Goal: Information Seeking & Learning: Learn about a topic

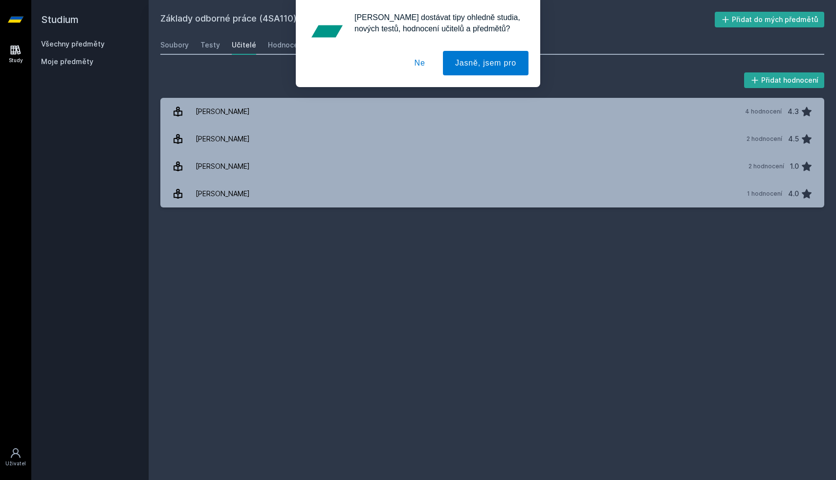
click at [94, 46] on div "[PERSON_NAME] dostávat tipy ohledně studia, nových testů, hodnocení učitelů a p…" at bounding box center [418, 43] width 836 height 87
click at [422, 61] on button "Ne" at bounding box center [420, 63] width 35 height 24
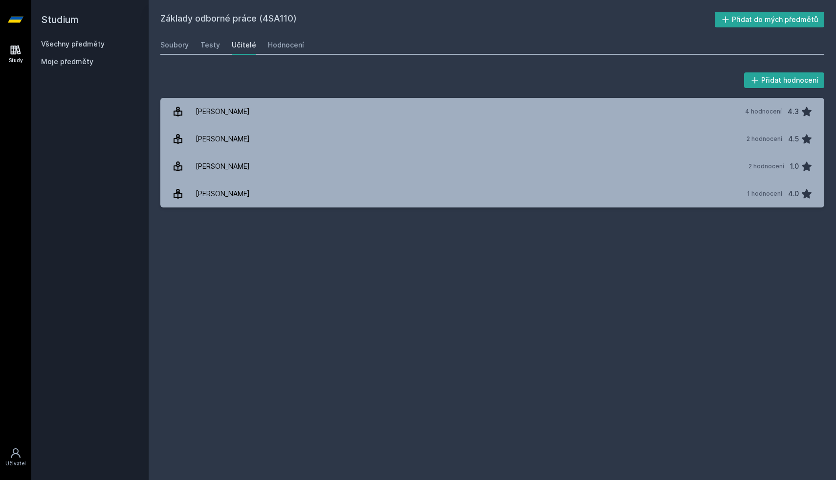
click at [93, 42] on link "Všechny předměty" at bounding box center [73, 44] width 64 height 8
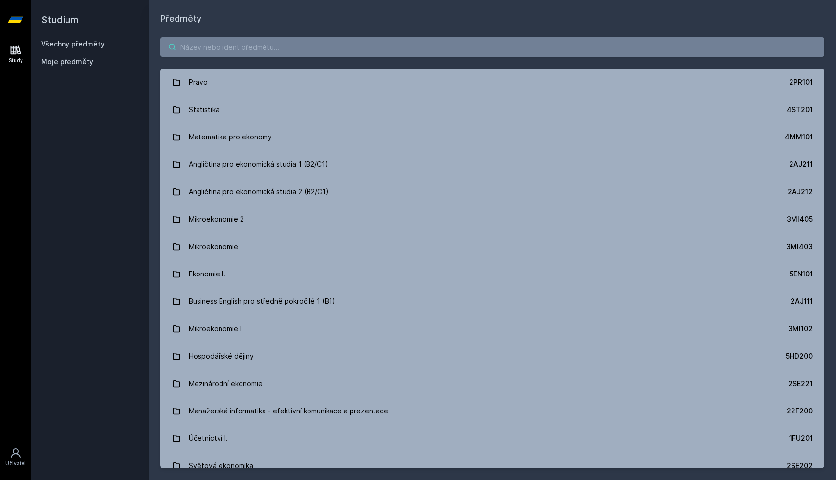
click at [323, 50] on input "search" at bounding box center [492, 47] width 664 height 20
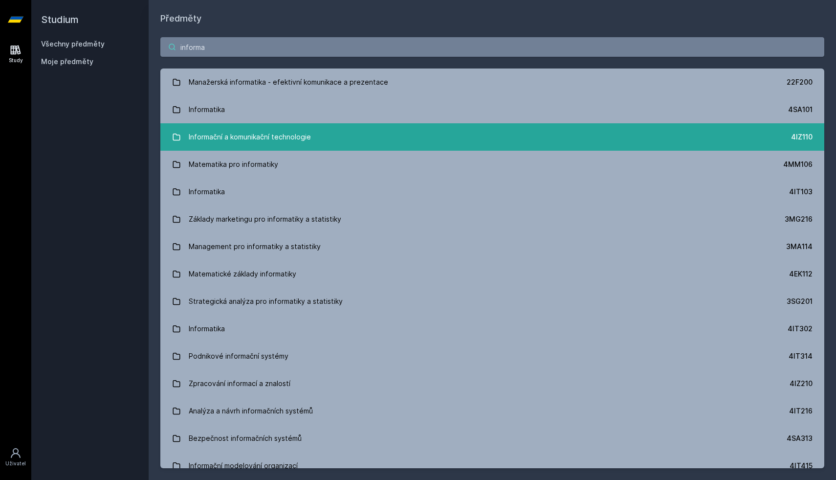
type input "informa"
click at [275, 141] on div "Informační a komunikační technologie" at bounding box center [250, 137] width 122 height 20
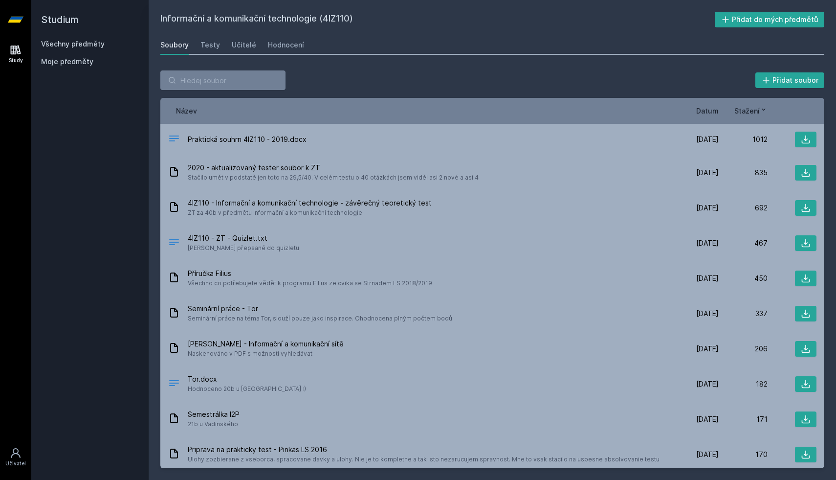
drag, startPoint x: 352, startPoint y: 20, endPoint x: 326, endPoint y: 19, distance: 25.5
click at [326, 19] on h2 "Informační a komunikační technologie (4IZ110)" at bounding box center [437, 20] width 555 height 16
copy h2 "4IZ110"
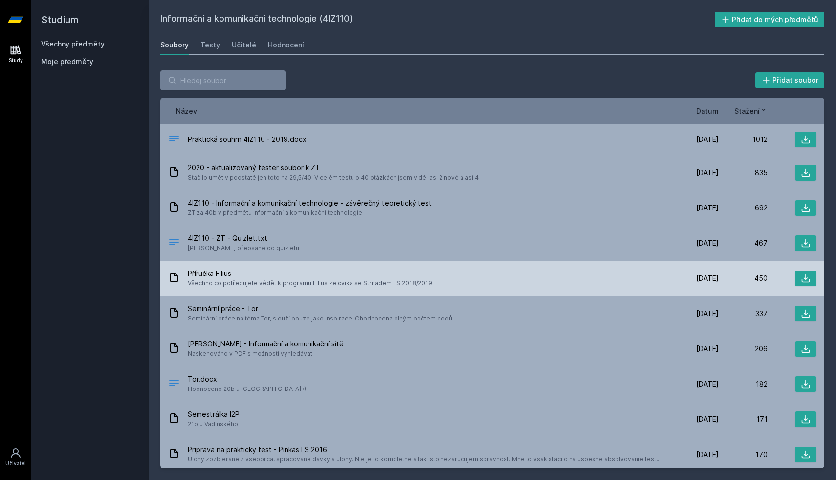
click at [465, 272] on div "Příručka [PERSON_NAME] co potřebujete vědět k programu Filius ze cvika se Strna…" at bounding box center [419, 279] width 502 height 20
click at [810, 275] on icon at bounding box center [806, 278] width 10 height 10
